Goal: Transaction & Acquisition: Purchase product/service

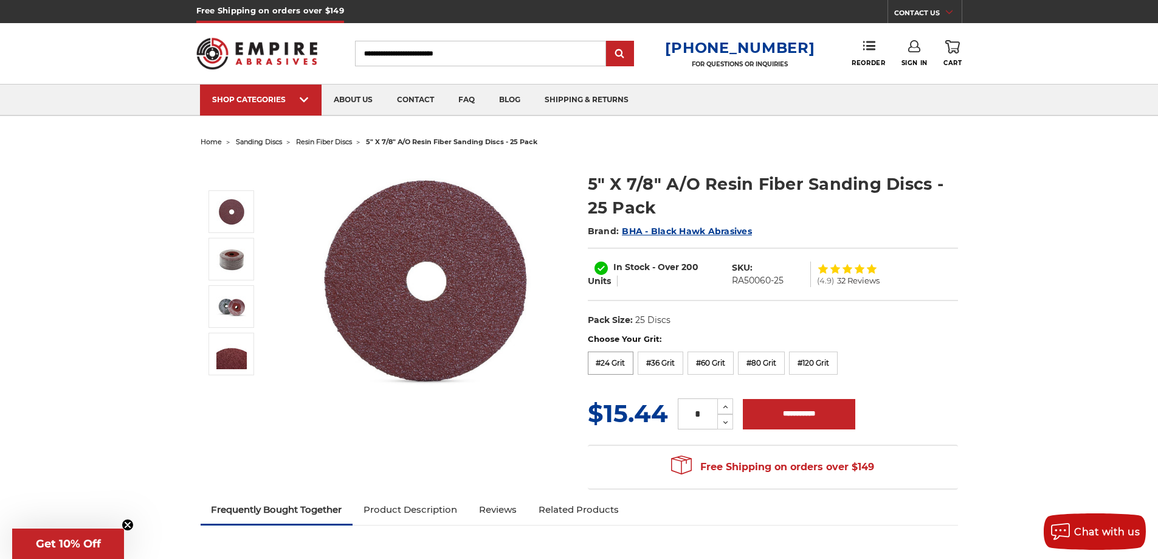
click at [612, 360] on label "#24 Grit" at bounding box center [611, 362] width 46 height 23
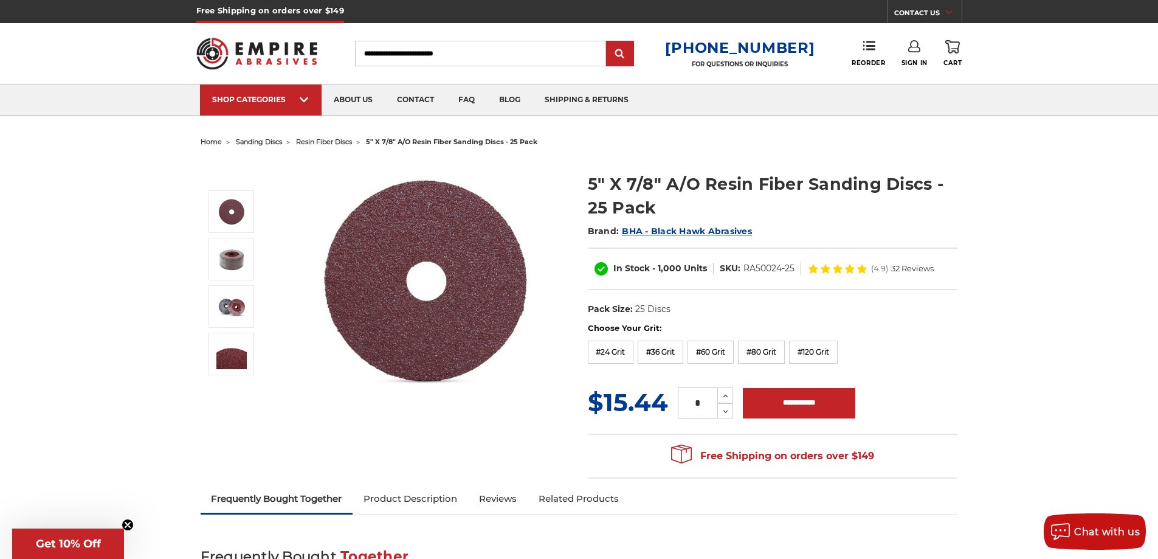
click at [494, 59] on input "Search" at bounding box center [480, 54] width 251 height 26
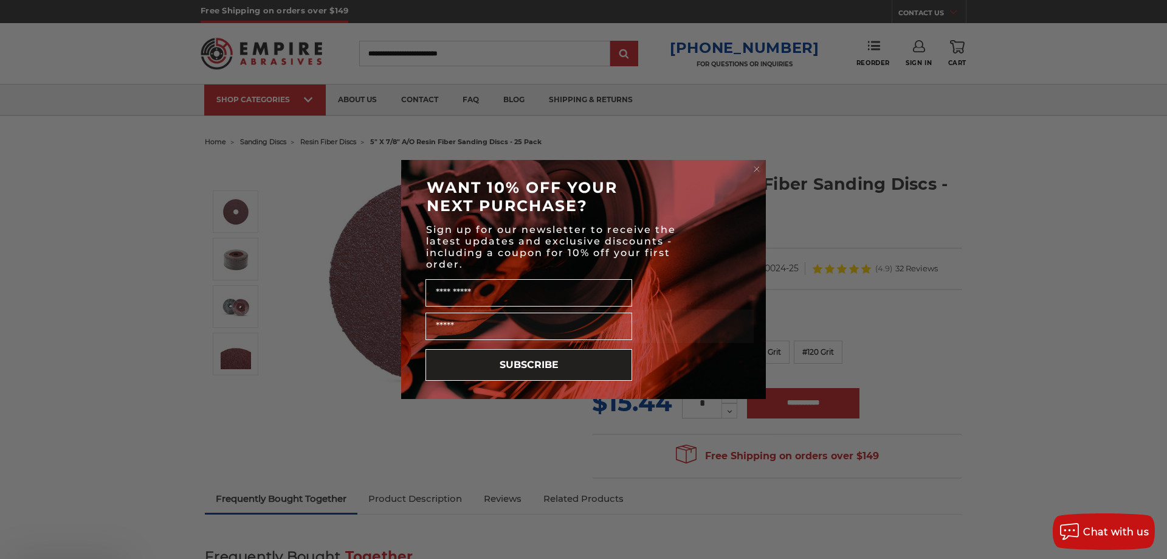
click at [756, 163] on icon "Close dialog" at bounding box center [757, 169] width 12 height 12
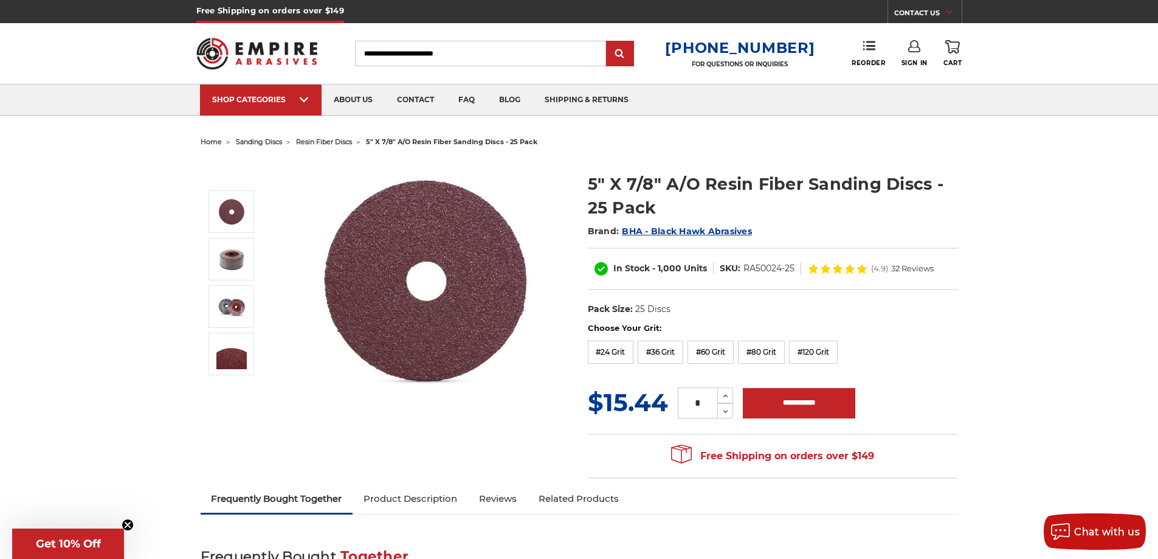
click at [404, 56] on input "Search" at bounding box center [480, 54] width 251 height 26
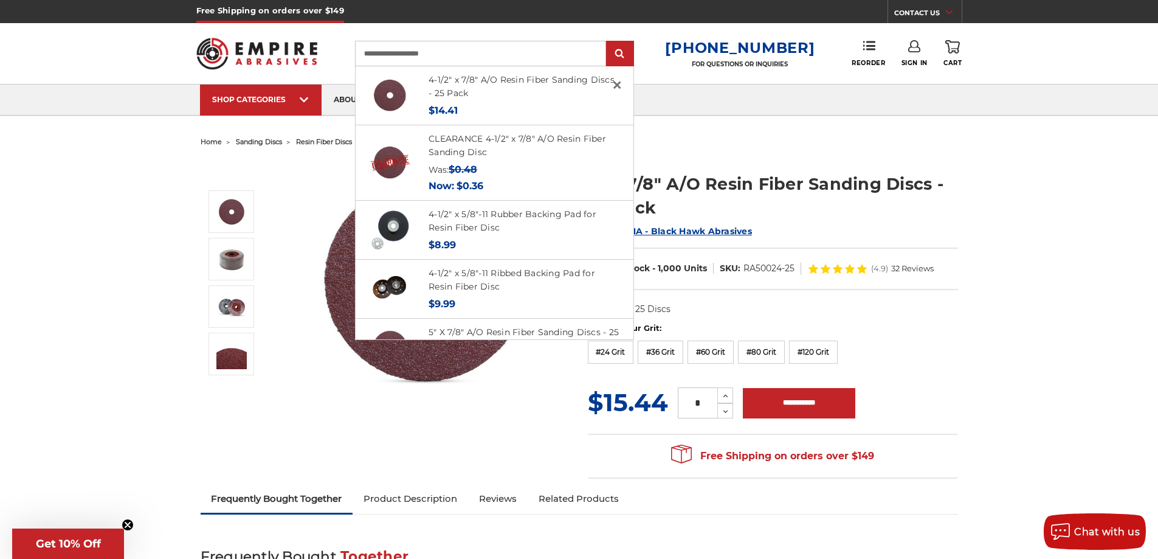
type input "**********"
click at [608, 42] on input "submit" at bounding box center [620, 54] width 24 height 24
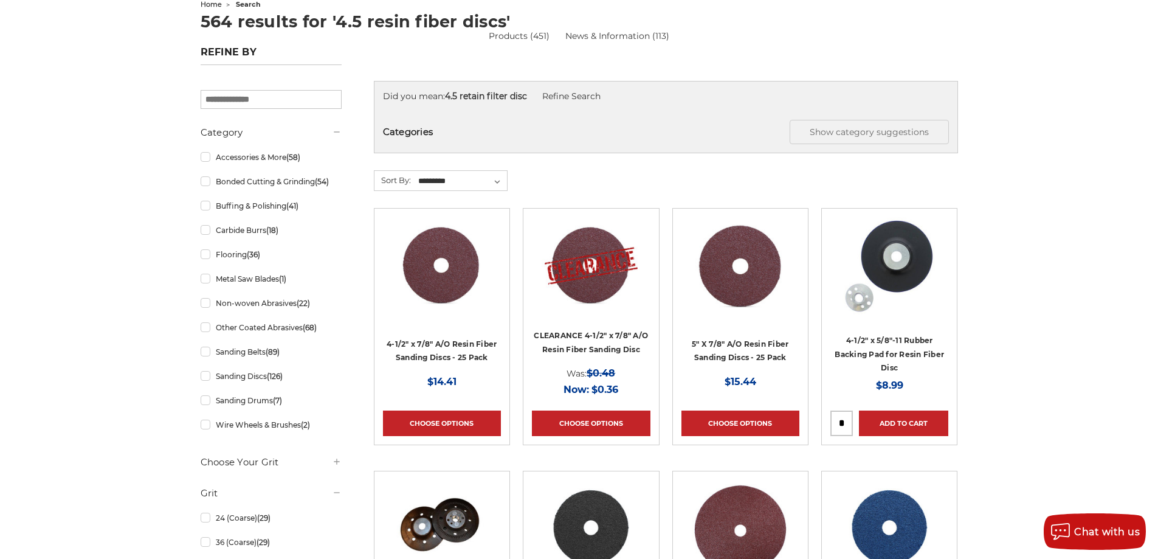
scroll to position [182, 0]
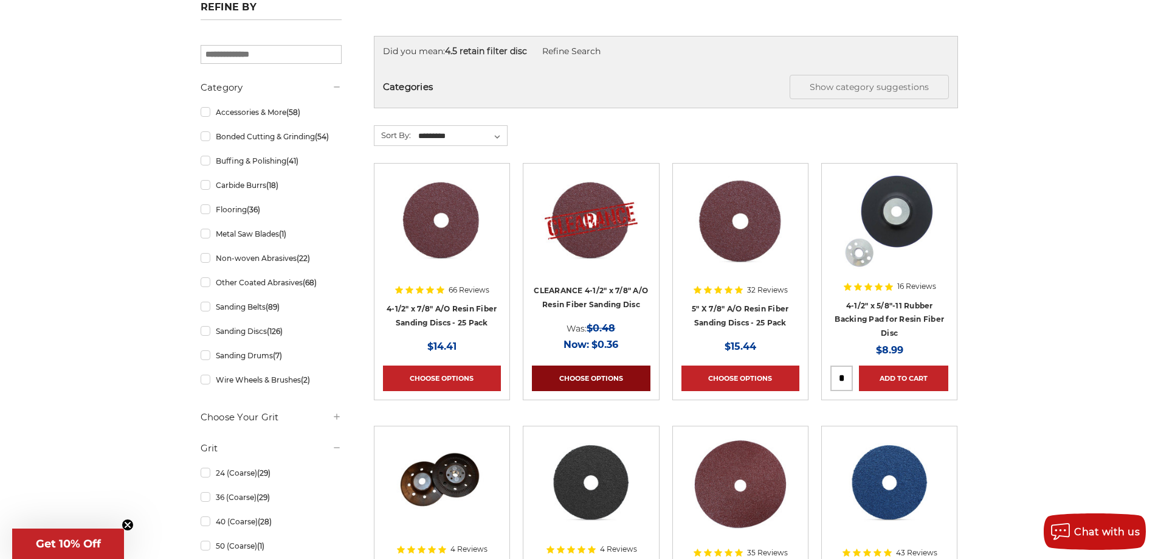
click at [569, 376] on link "Choose Options" at bounding box center [591, 378] width 118 height 26
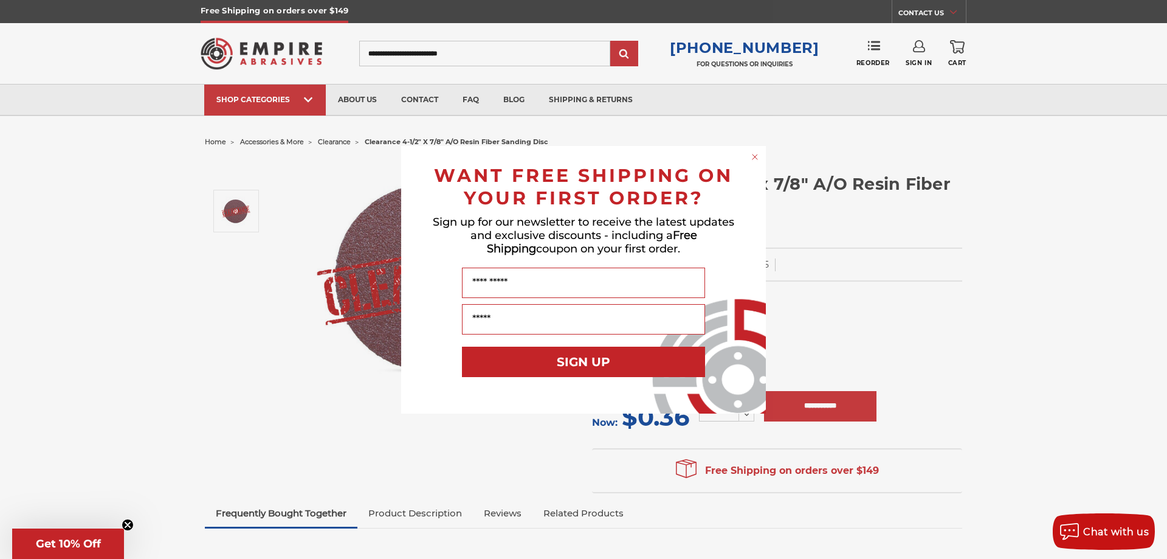
click at [759, 157] on circle "Close dialog" at bounding box center [756, 157] width 12 height 12
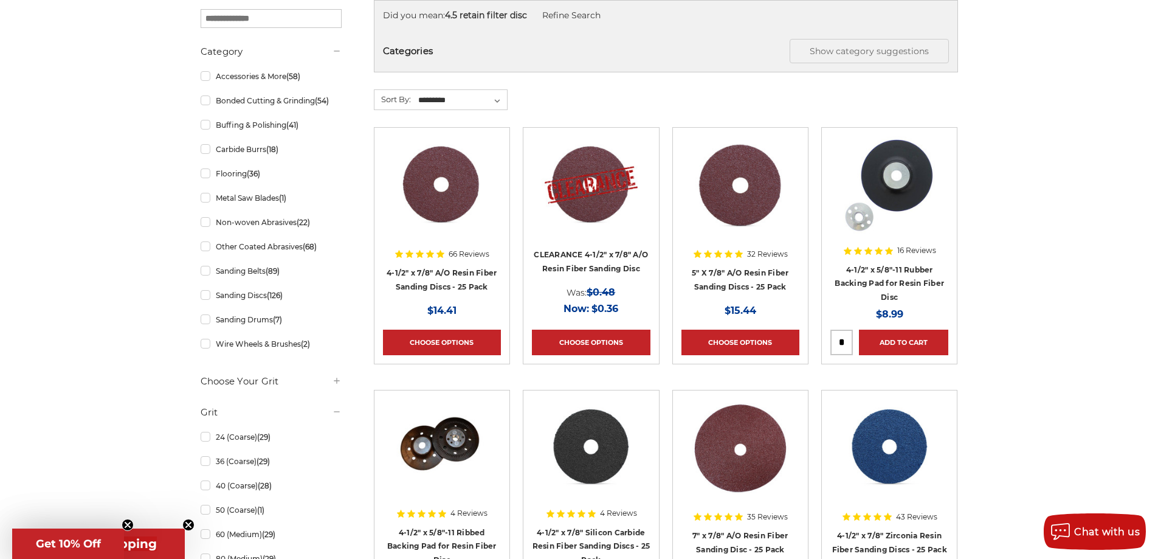
scroll to position [243, 0]
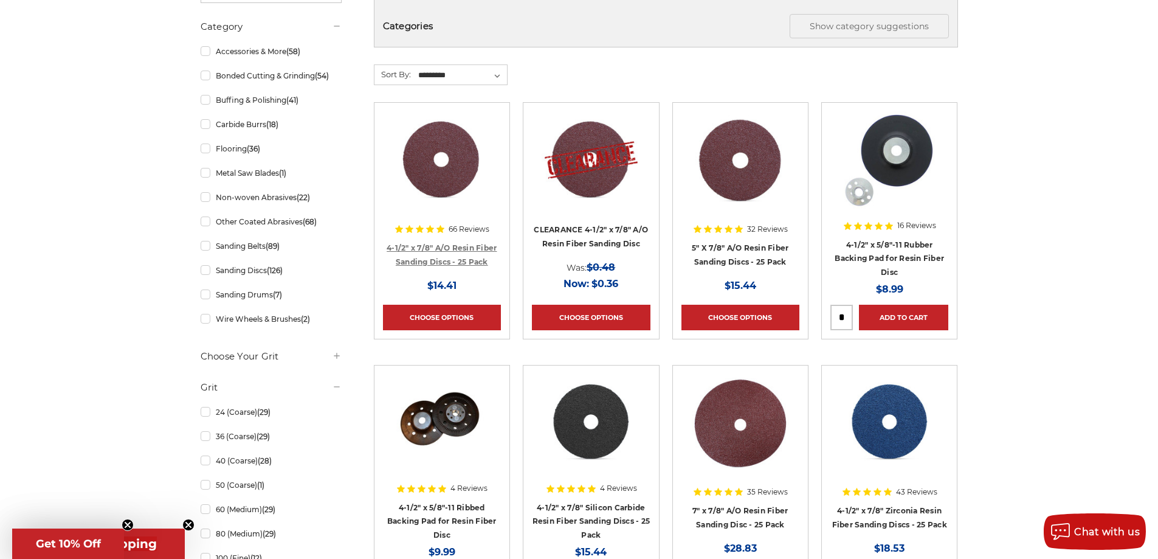
click at [446, 258] on link "4-1/2" x 7/8" A/O Resin Fiber Sanding Discs - 25 Pack" at bounding box center [442, 254] width 110 height 23
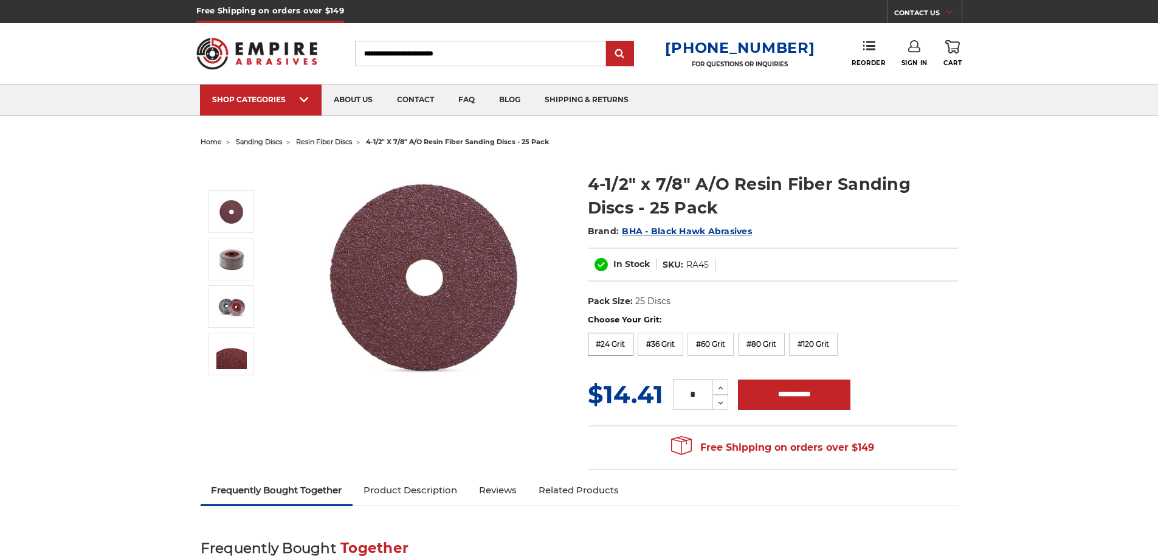
click at [616, 348] on label "#24 Grit" at bounding box center [611, 344] width 46 height 23
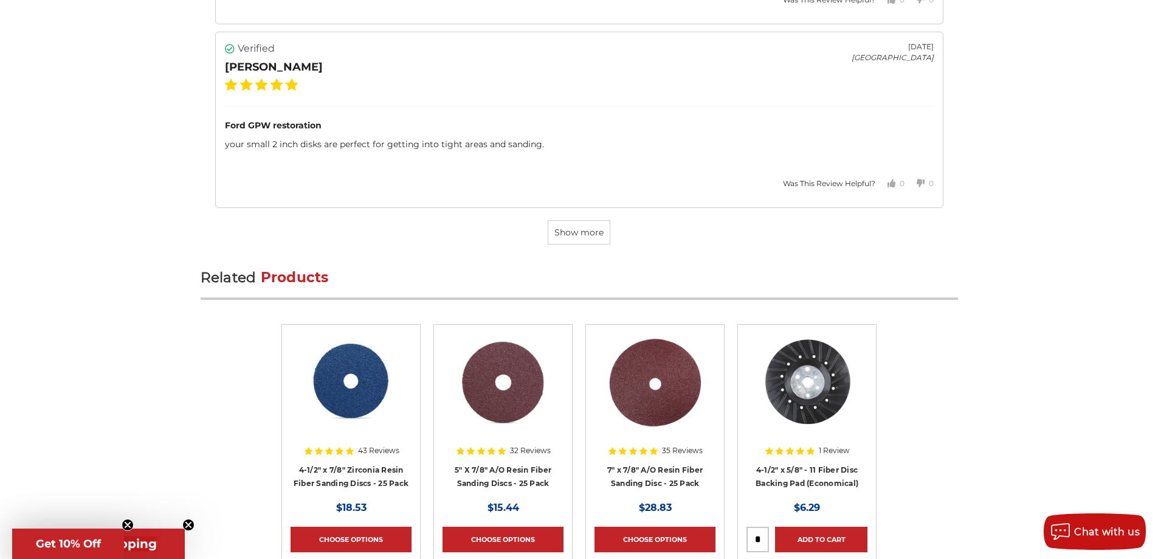
scroll to position [3770, 0]
